Goal: Task Accomplishment & Management: Complete application form

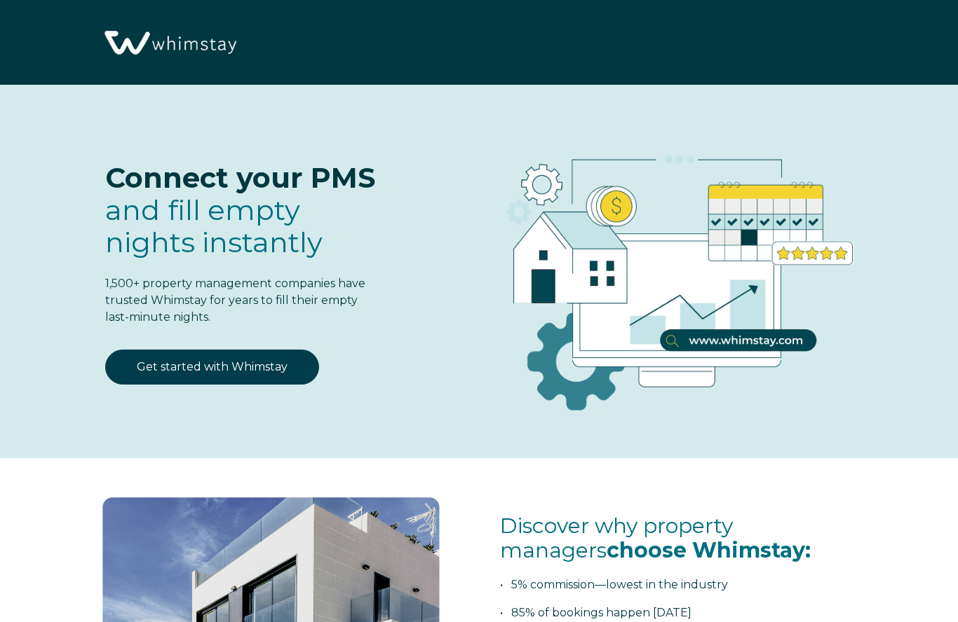
select select "US"
select select "Standard"
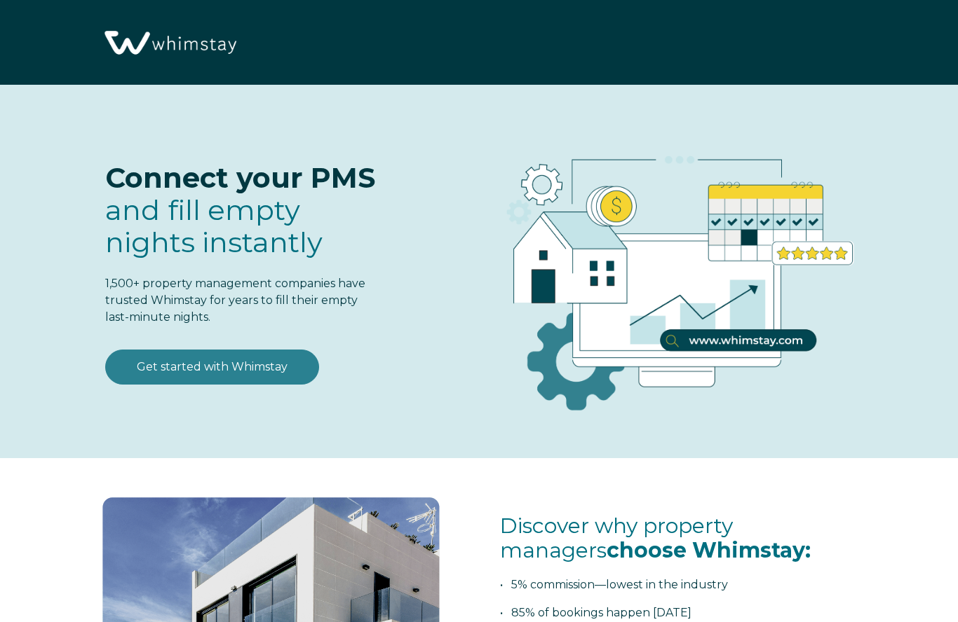
click at [264, 373] on link "Get started with Whimstay" at bounding box center [212, 367] width 214 height 35
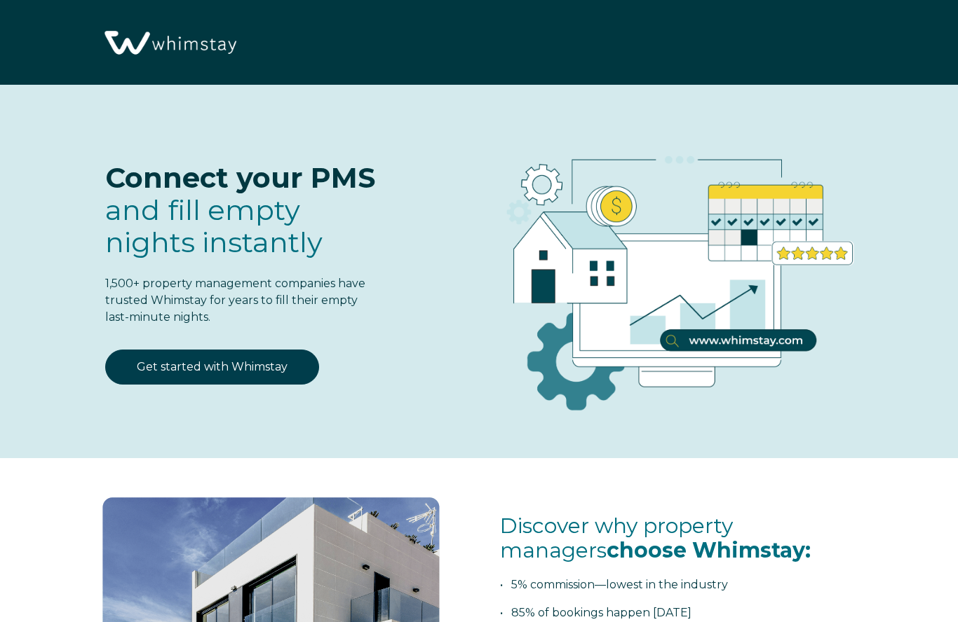
scroll to position [1648, 0]
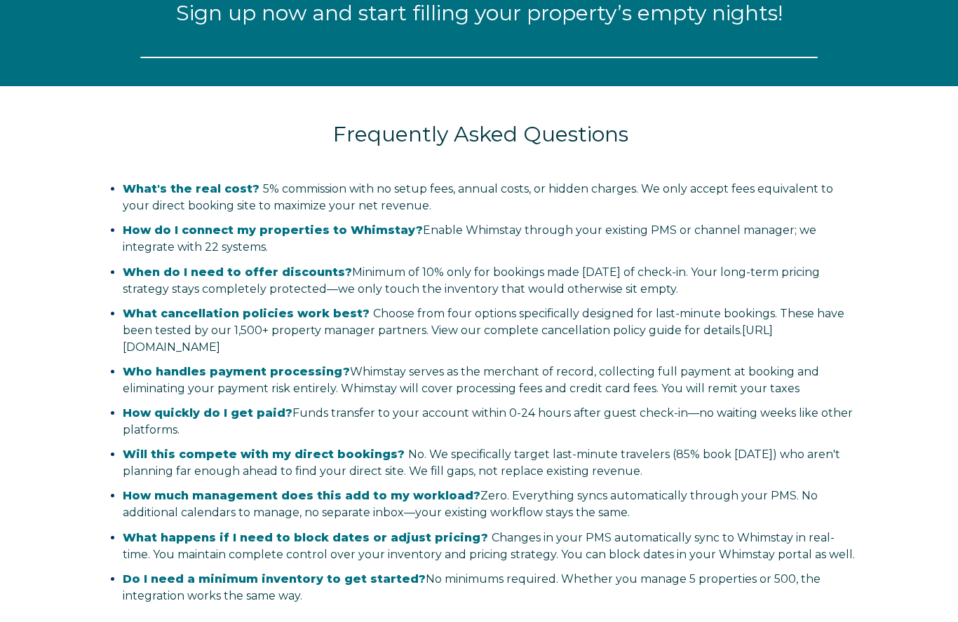
select select "US"
select select "Standard"
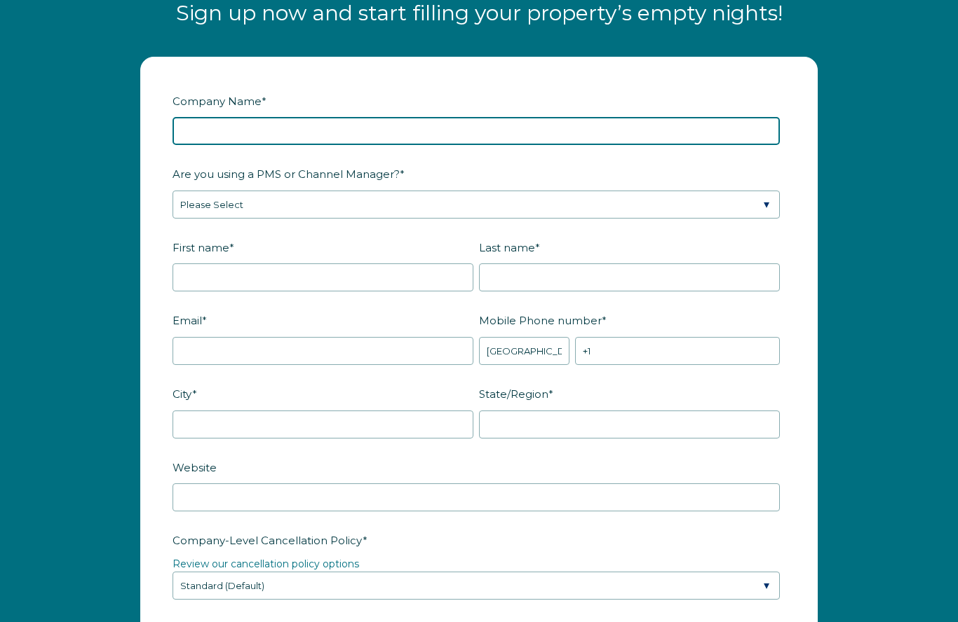
click at [264, 135] on input "Company Name *" at bounding box center [475, 131] width 607 height 28
type input "Vantage Business Solutions, LLC"
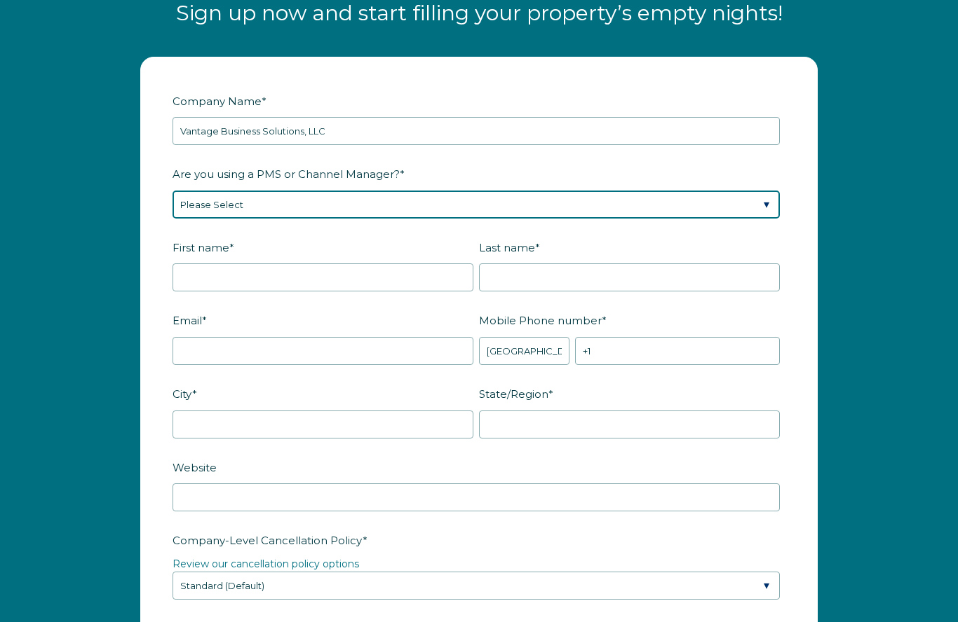
select select "Hostaway"
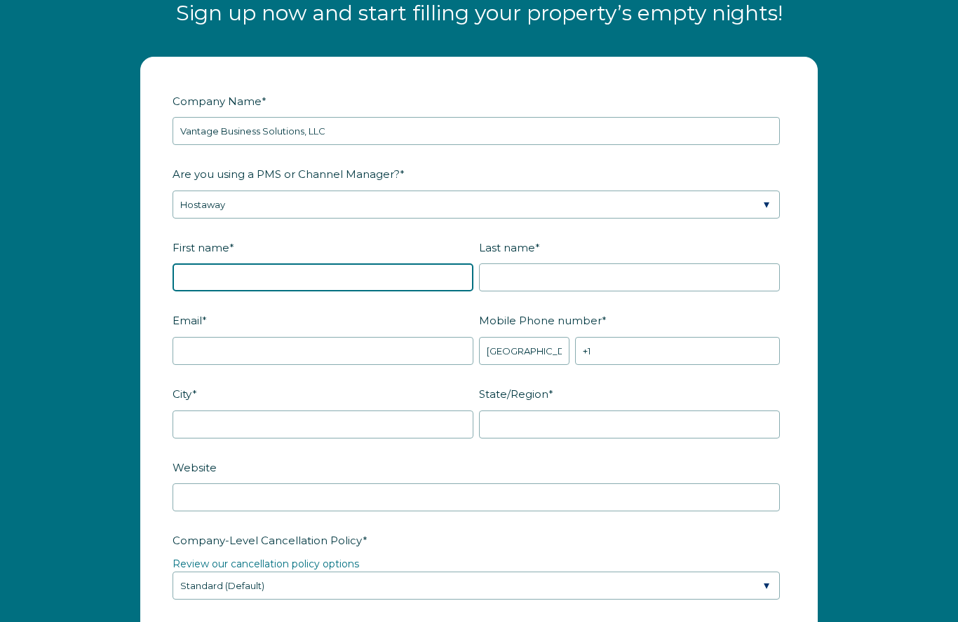
click at [211, 269] on input "First name *" at bounding box center [322, 278] width 301 height 28
type input "[PERSON_NAME]"
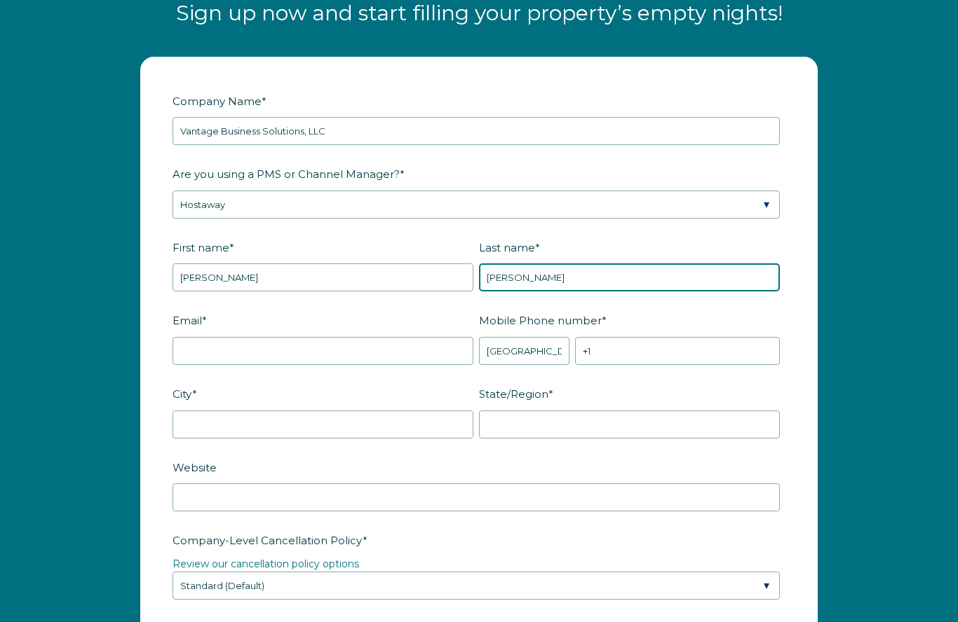
type input "[PERSON_NAME]"
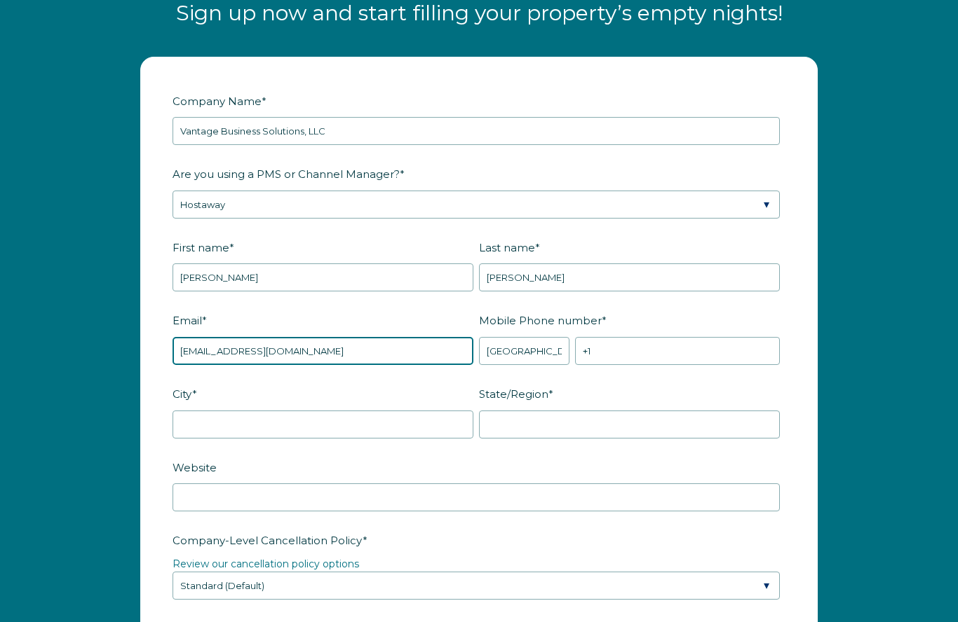
type input "[EMAIL_ADDRESS][DOMAIN_NAME]"
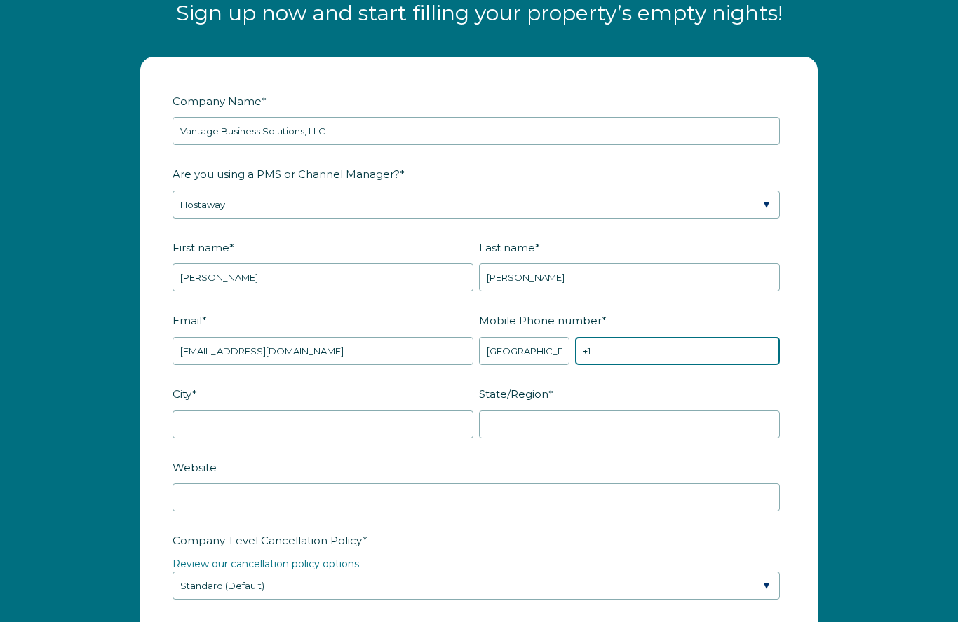
click at [628, 356] on input "+1" at bounding box center [677, 352] width 205 height 28
type input "[PHONE_NUMBER]"
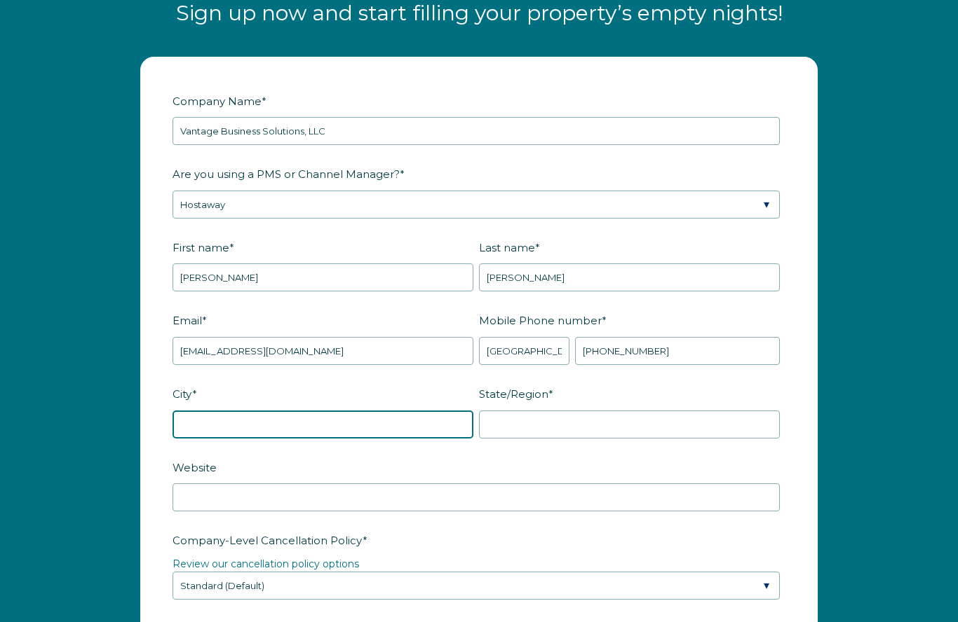
click at [193, 423] on input "City *" at bounding box center [322, 425] width 301 height 28
type input "Tamarac"
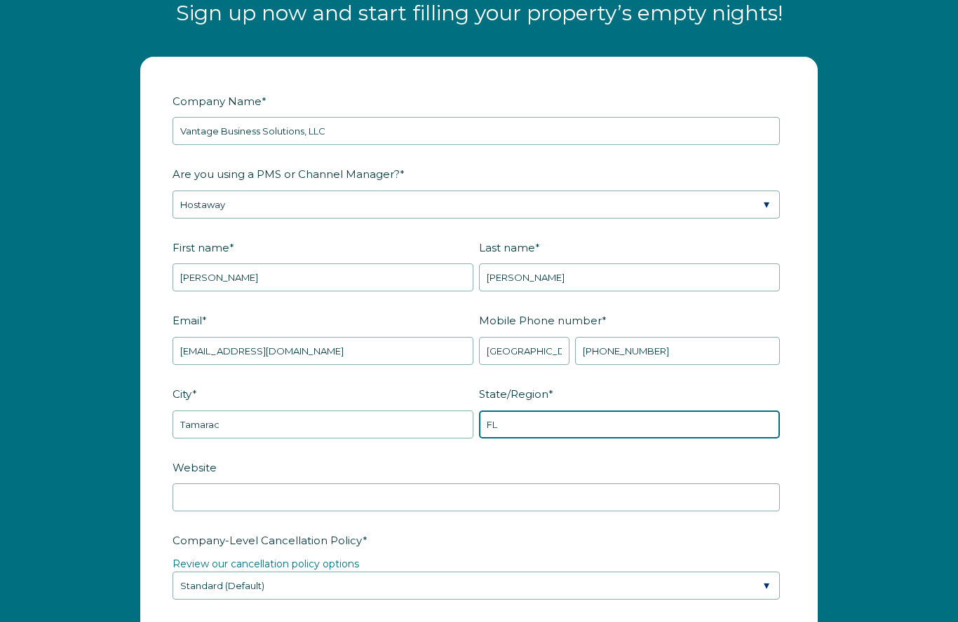
type input "FL"
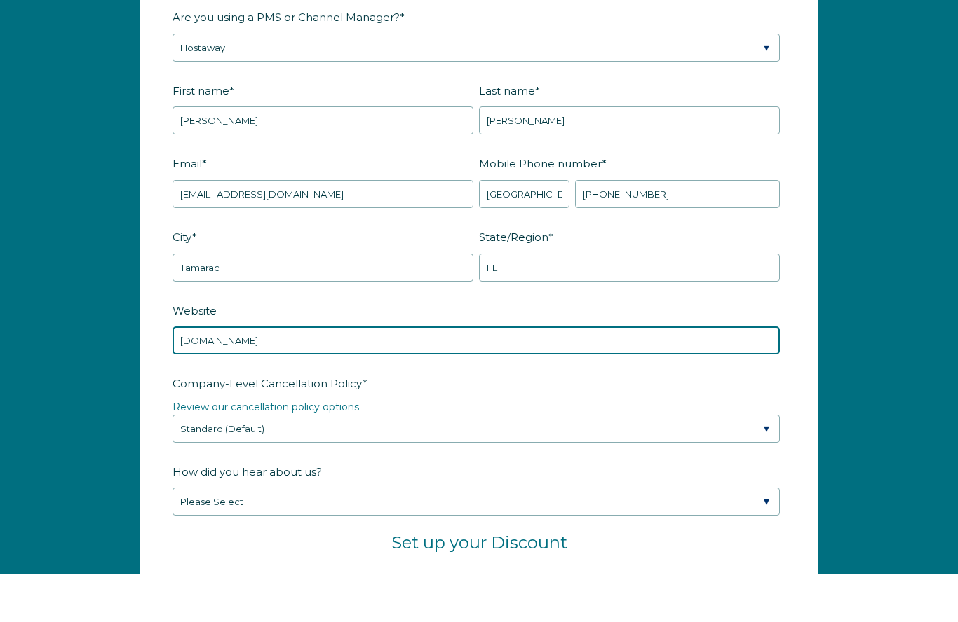
scroll to position [1764, 0]
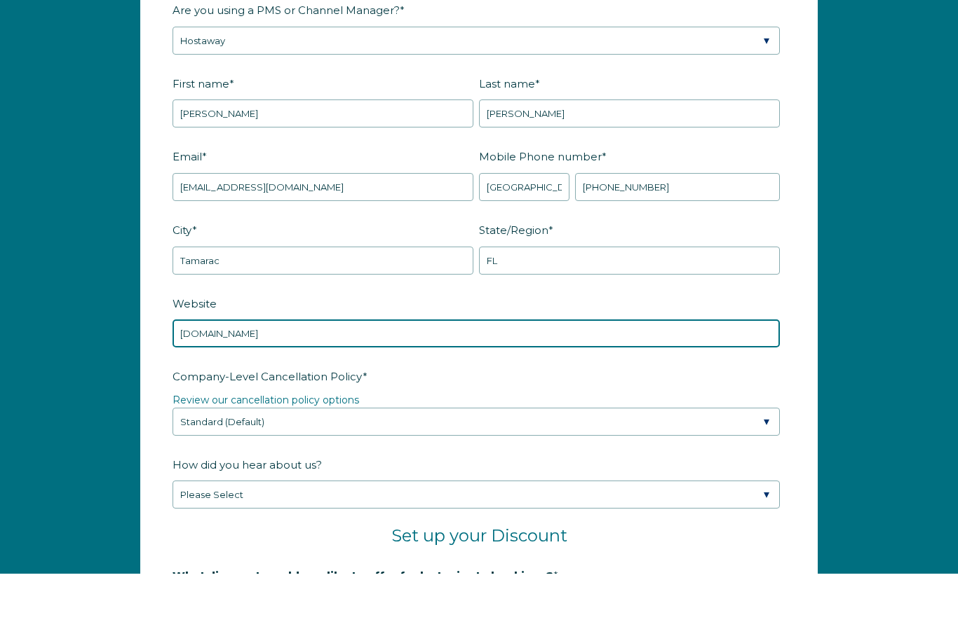
type input "[DOMAIN_NAME]"
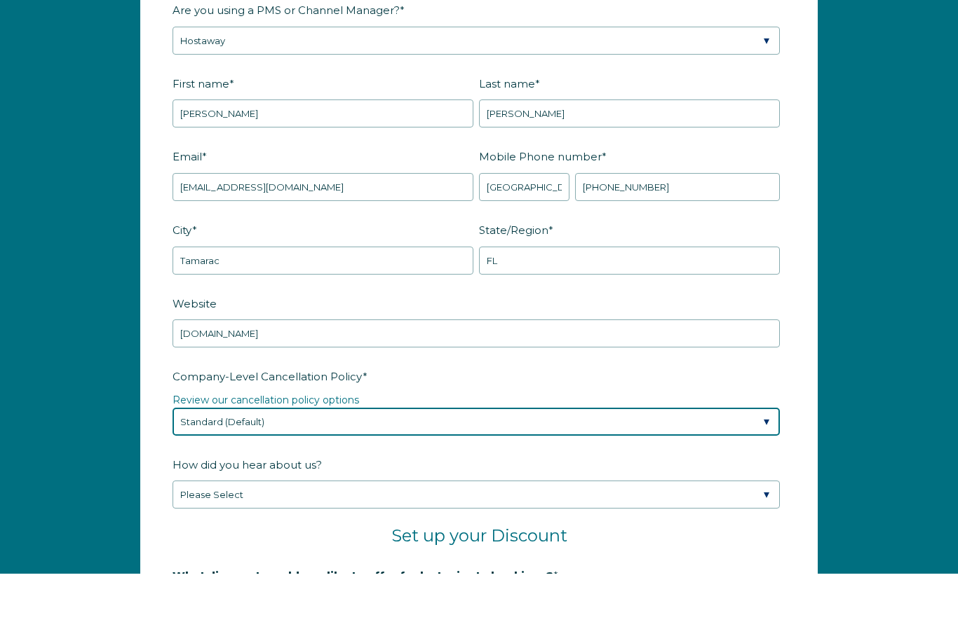
click at [339, 456] on select "Please Select Partial Standard (Default) Moderate Strict" at bounding box center [475, 470] width 607 height 28
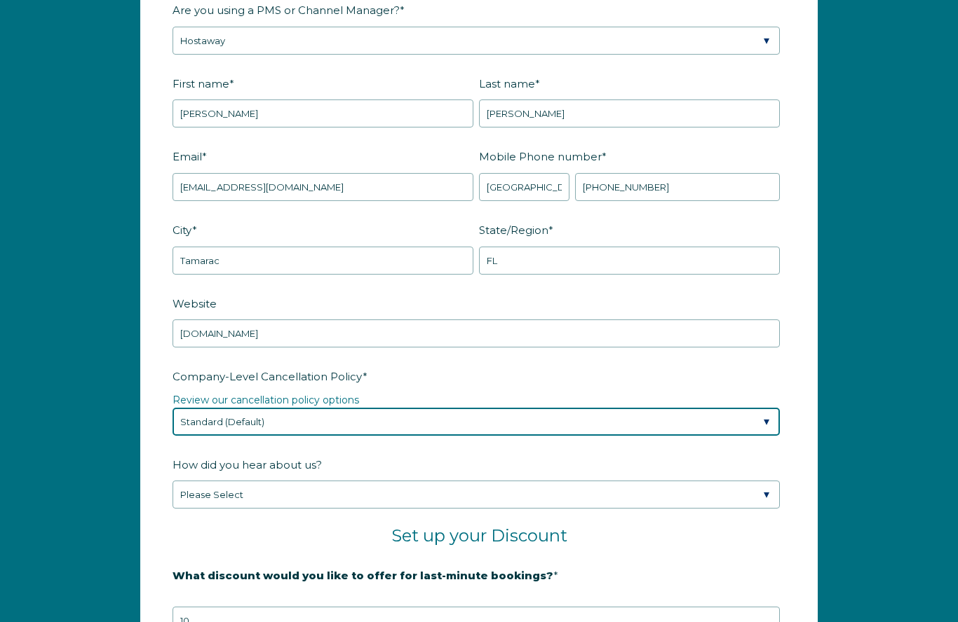
select select "Moderate"
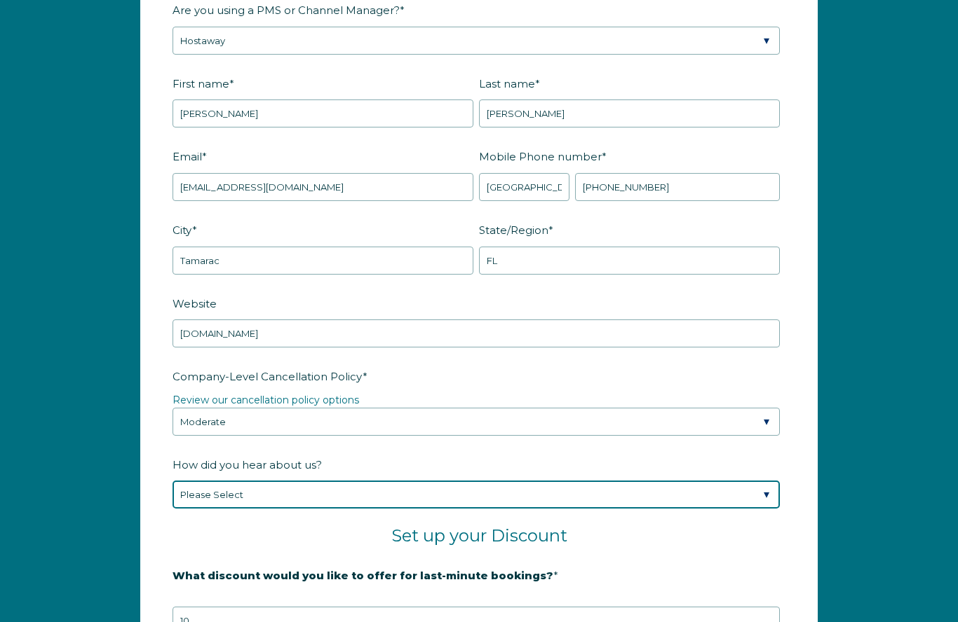
select select "Google Search"
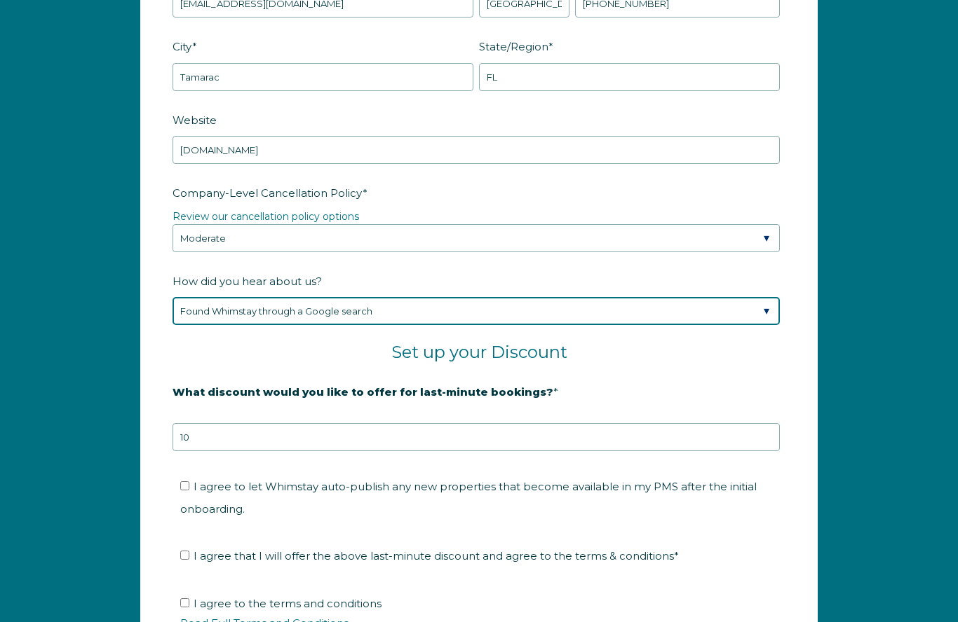
scroll to position [2012, 0]
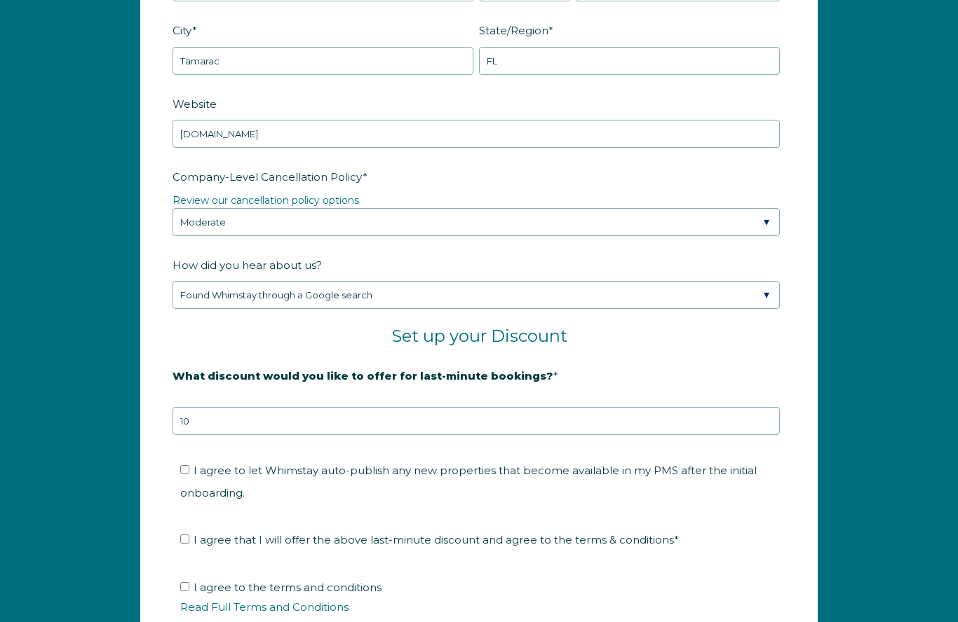
click at [187, 472] on input "I agree to let Whimstay auto-publish any new properties that become available i…" at bounding box center [184, 469] width 9 height 9
checkbox input "true"
click at [184, 539] on input "I agree that I will offer the above last-minute discount and agree to the terms…" at bounding box center [184, 539] width 9 height 9
checkbox input "true"
click at [184, 590] on input "I agree to the terms and conditions Read Full Terms and Conditions *" at bounding box center [184, 587] width 9 height 9
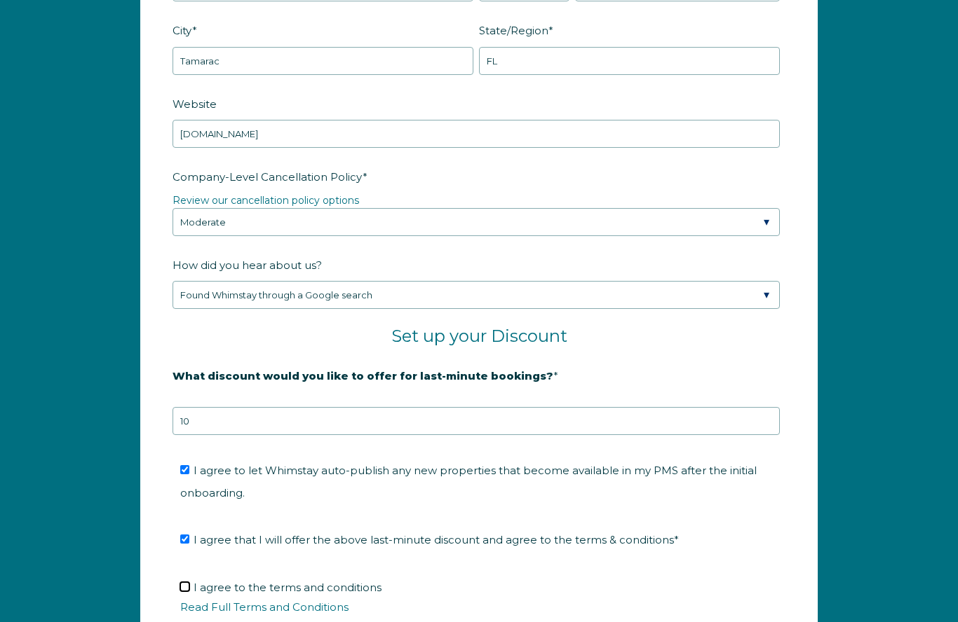
checkbox input "true"
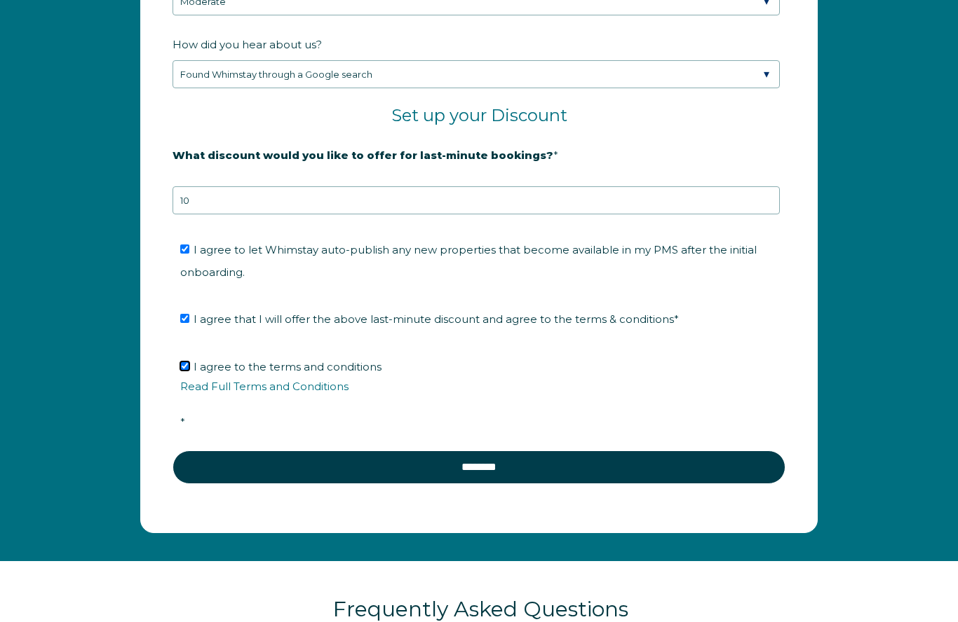
scroll to position [2246, 0]
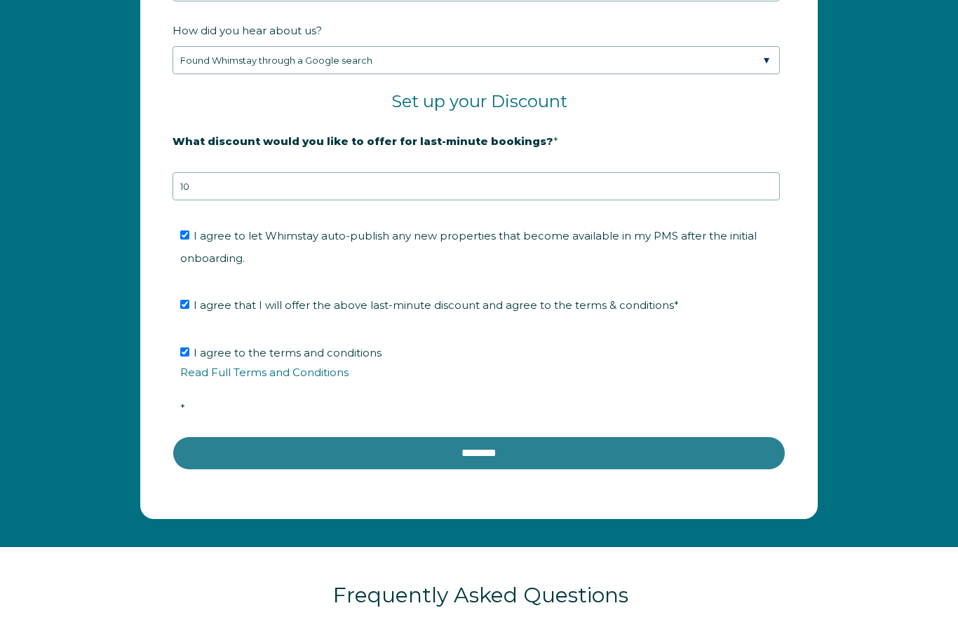
click at [489, 450] on input "********" at bounding box center [478, 454] width 613 height 34
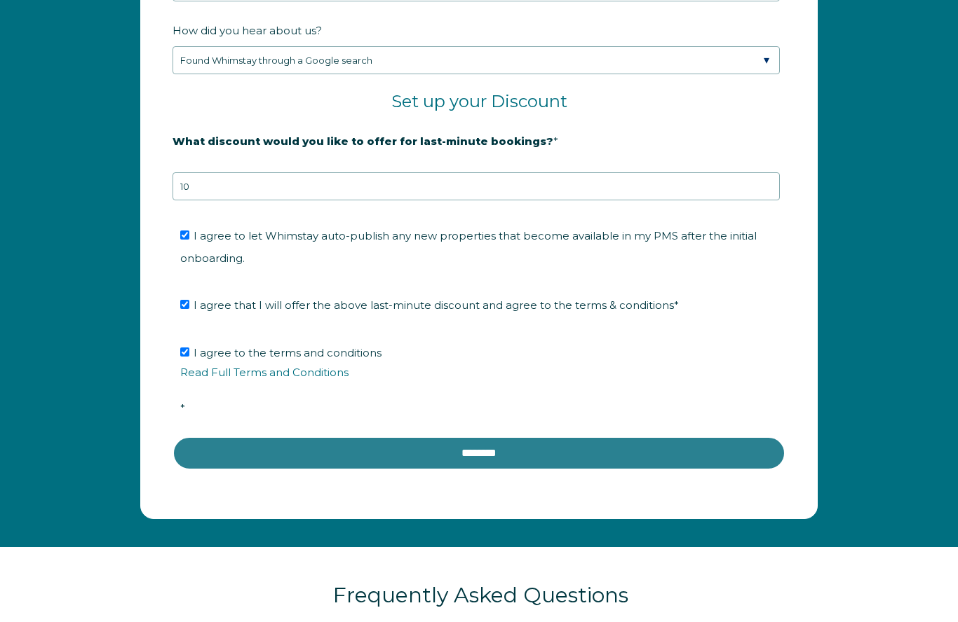
scroll to position [2247, 0]
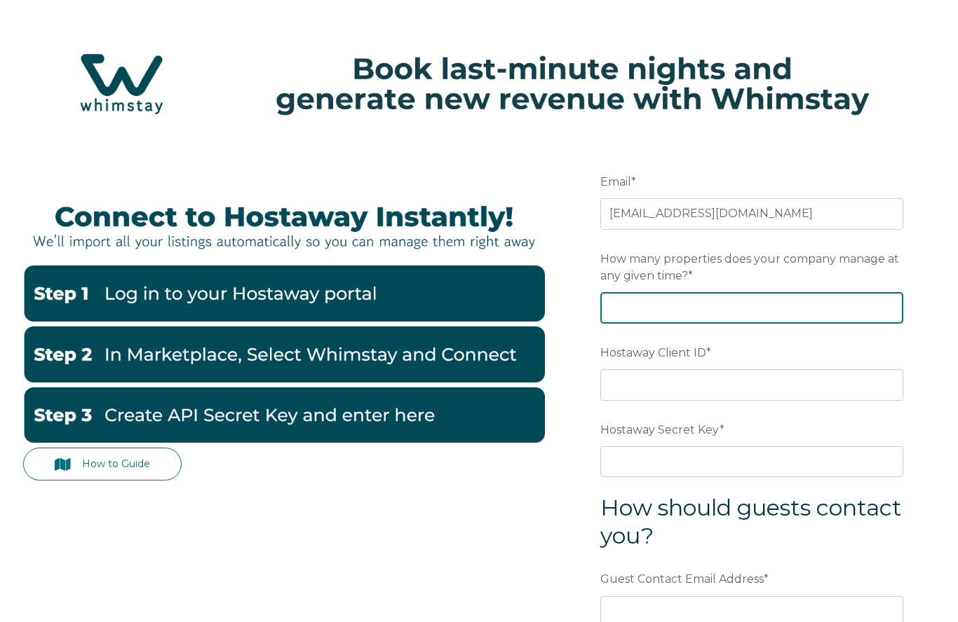
click at [650, 313] on input "How many properties does your company manage at any given time? *" at bounding box center [751, 307] width 303 height 31
type input "5"
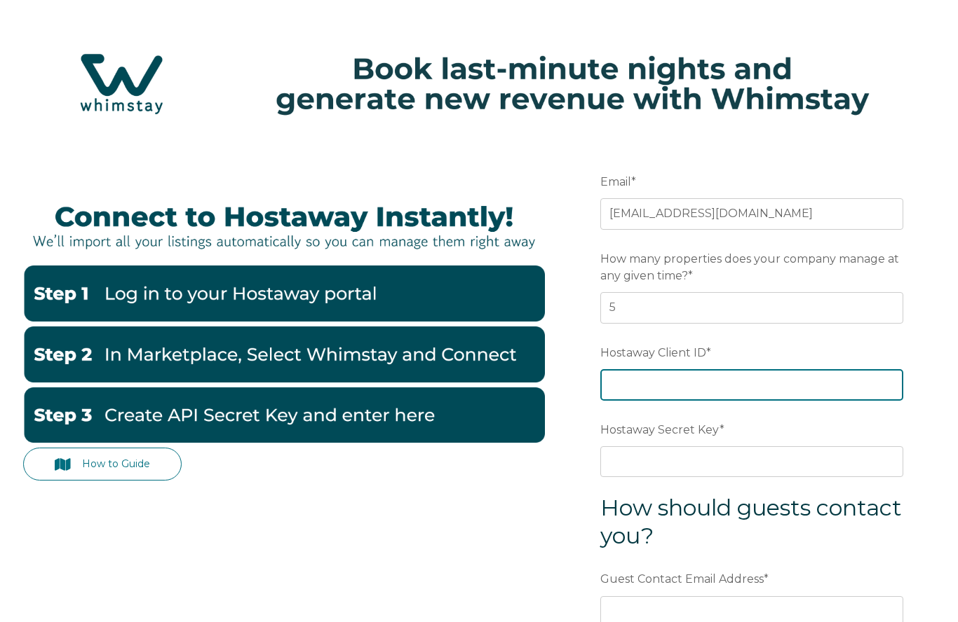
click at [665, 392] on input "Hostaway Client ID *" at bounding box center [751, 384] width 303 height 31
paste input "136003"
type input "136003"
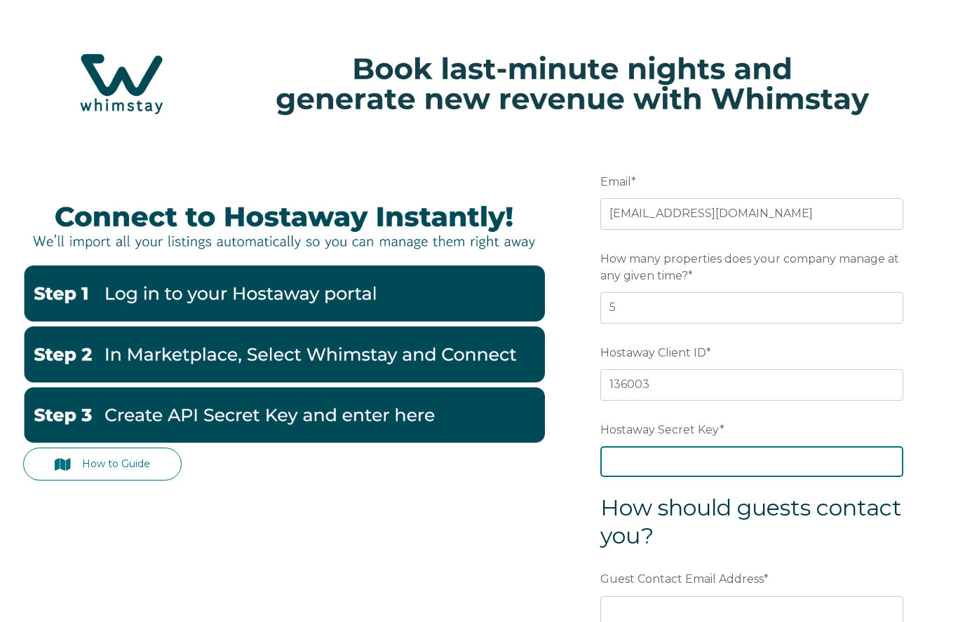
click at [639, 470] on input "Hostaway Secret Key *" at bounding box center [751, 462] width 303 height 31
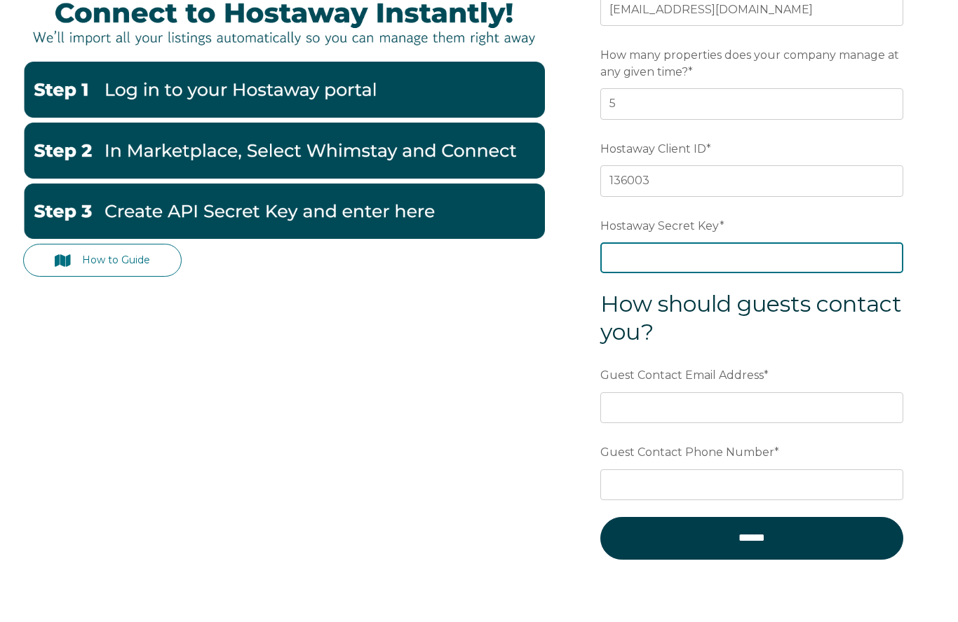
scroll to position [166, 0]
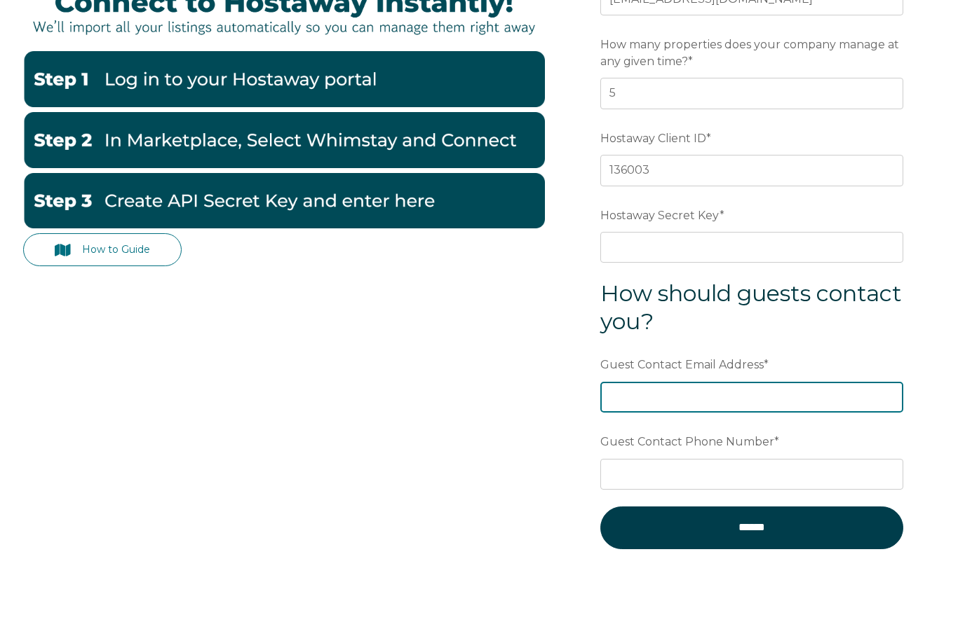
click at [673, 414] on div "Guest Contact Email Address *" at bounding box center [751, 431] width 303 height 60
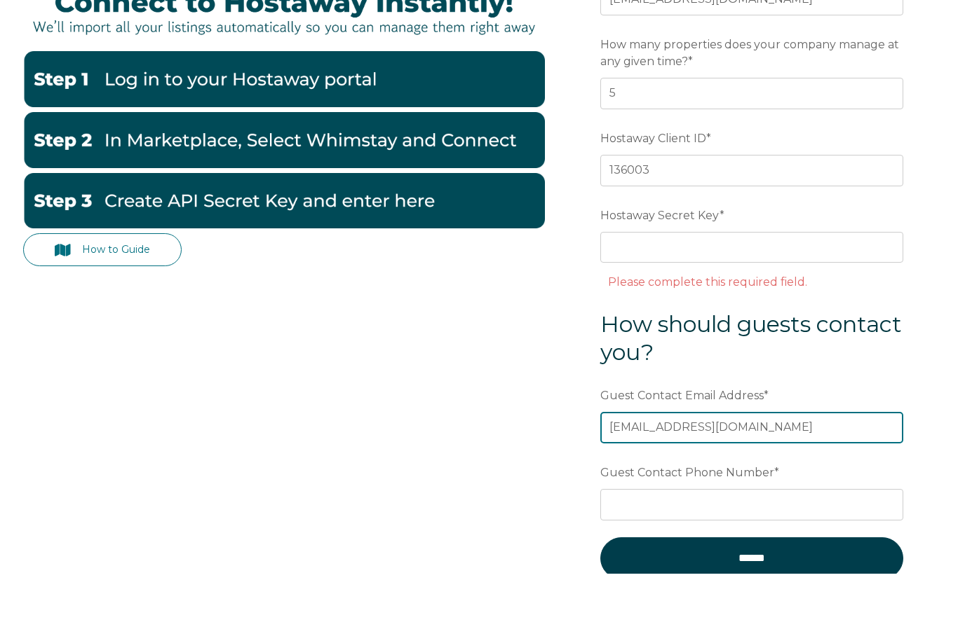
type input "Info@vbscorporatestays.com"
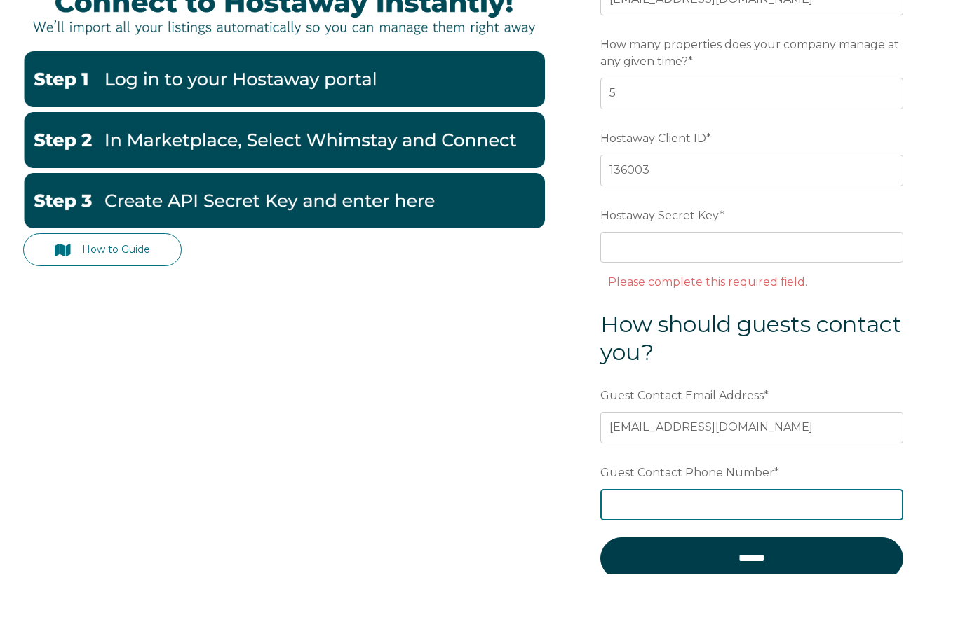
click at [658, 538] on input "Guest Contact Phone Number *" at bounding box center [751, 553] width 303 height 31
click at [614, 538] on input "470-" at bounding box center [751, 553] width 303 height 31
click at [668, 538] on input "1-470-" at bounding box center [751, 553] width 303 height 31
type input "1-470-737-1277"
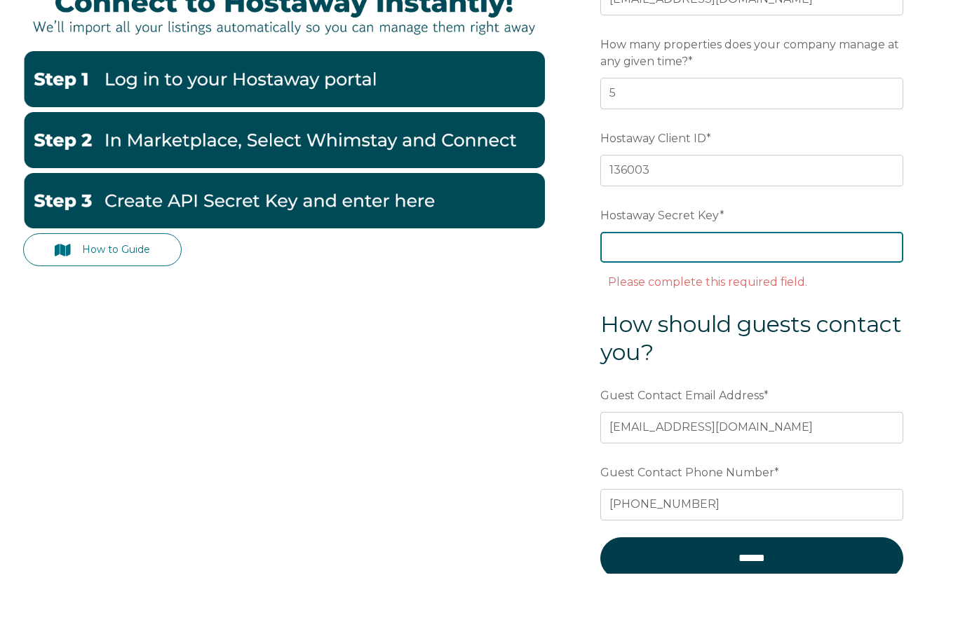
click at [649, 280] on input "Hostaway Secret Key *" at bounding box center [751, 295] width 303 height 31
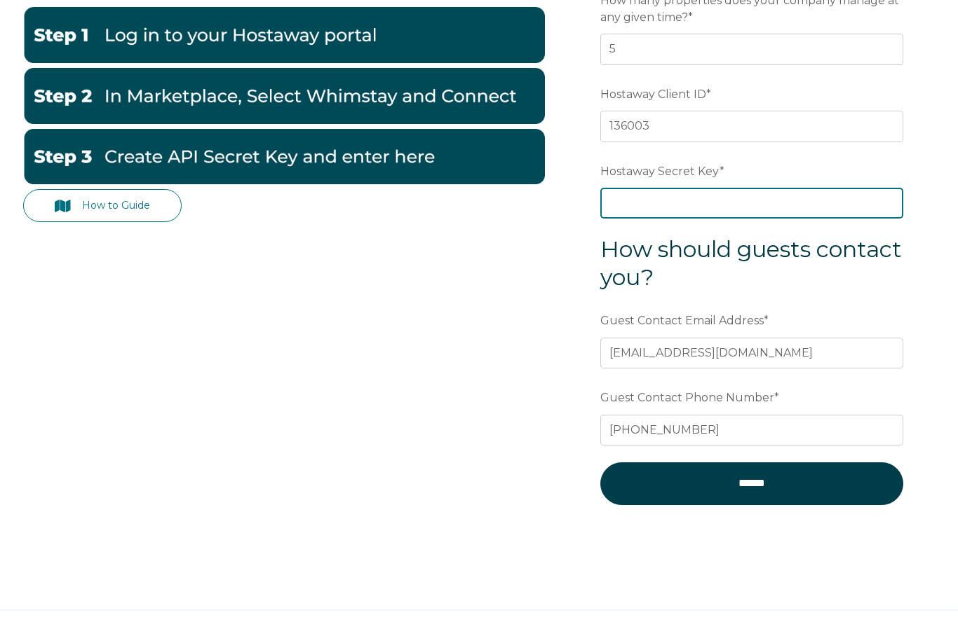
scroll to position [0, 0]
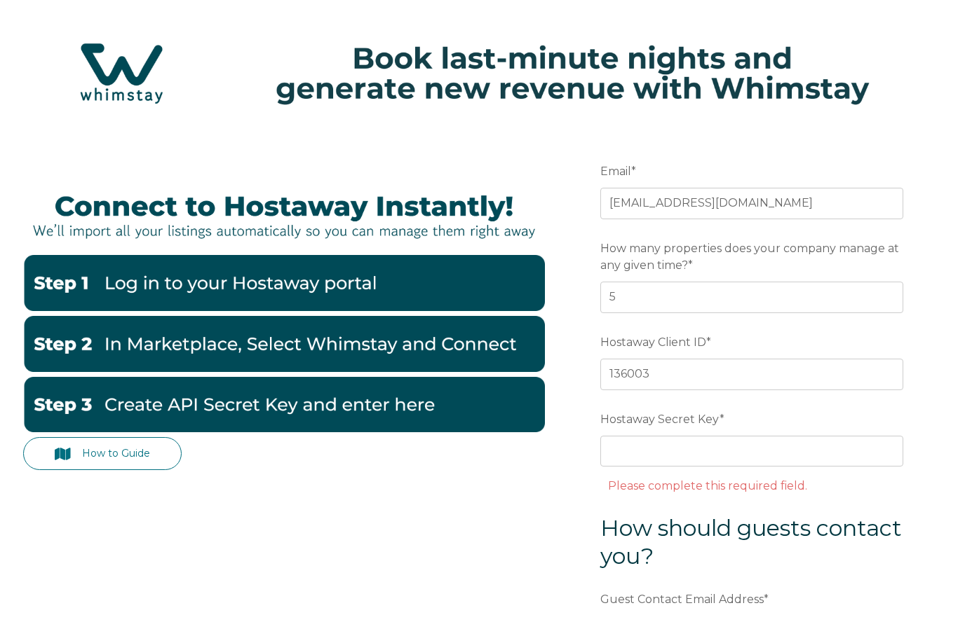
click at [303, 287] on img at bounding box center [284, 294] width 522 height 56
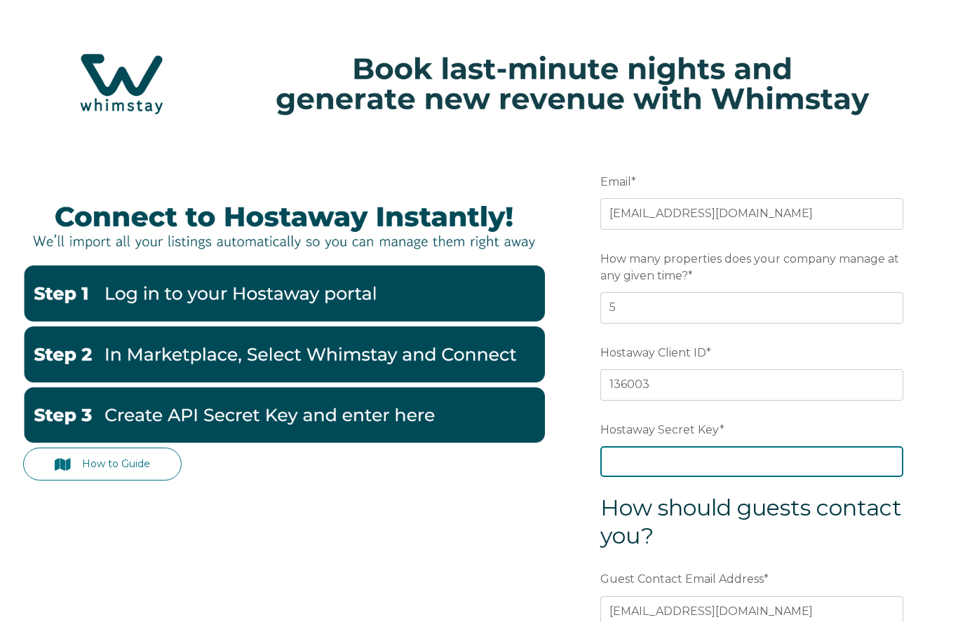
click at [641, 466] on input "Hostaway Secret Key *" at bounding box center [751, 462] width 303 height 31
paste input "4c174864e97411071962db8c5ac8c0092d575b783e7481f82d3d78c607c5a459"
type input "4c174864e97411071962db8c5ac8c0092d575b783e7481f82d3d78c607c5a459"
